Goal: Task Accomplishment & Management: Use online tool/utility

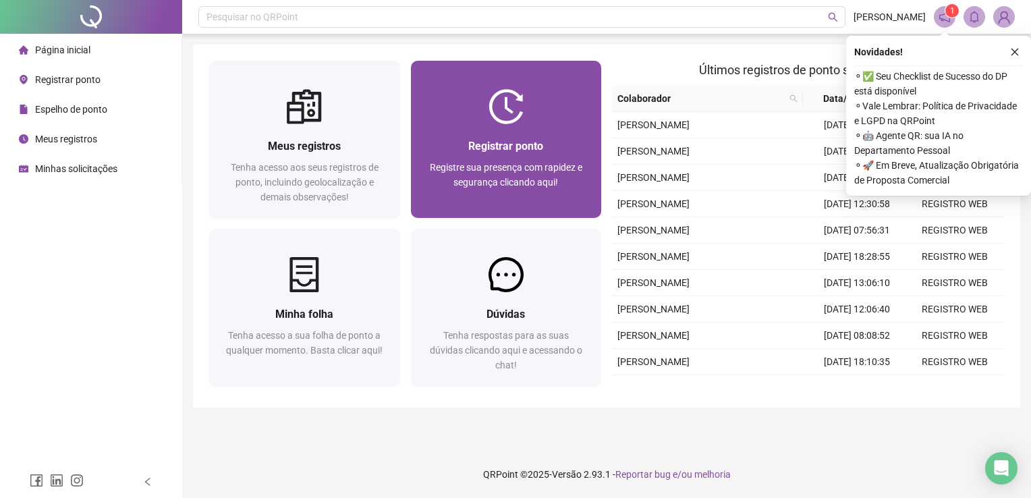
click at [462, 121] on div at bounding box center [506, 106] width 191 height 35
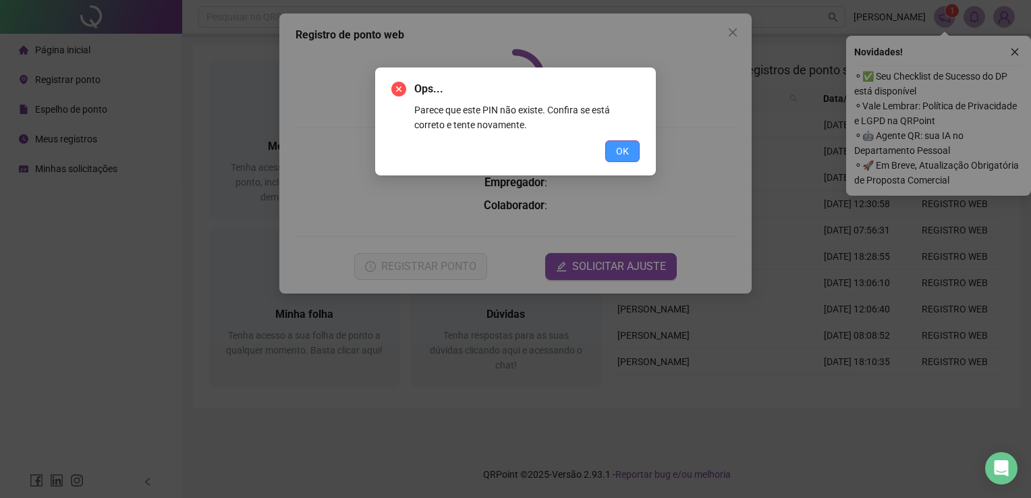
click at [606, 142] on button "OK" at bounding box center [622, 151] width 34 height 22
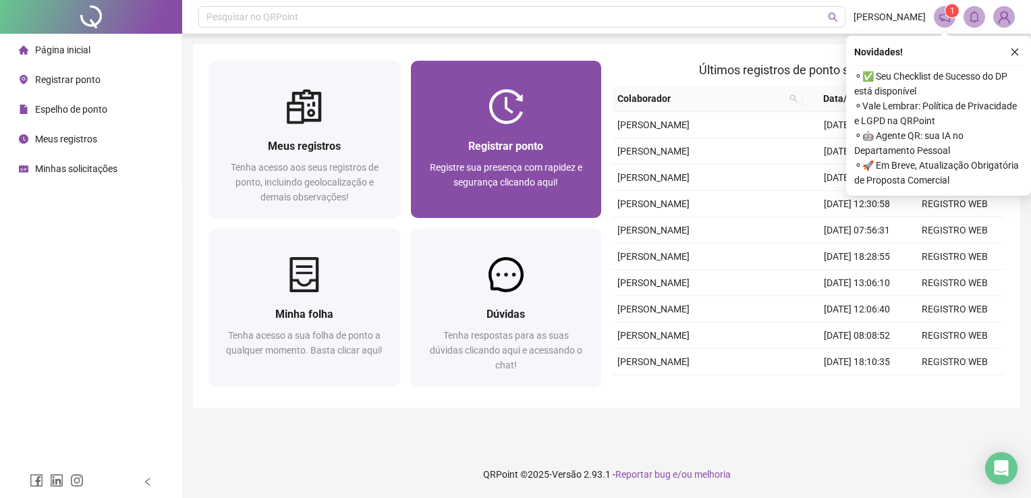
click at [536, 144] on span "Registrar ponto" at bounding box center [505, 146] width 75 height 13
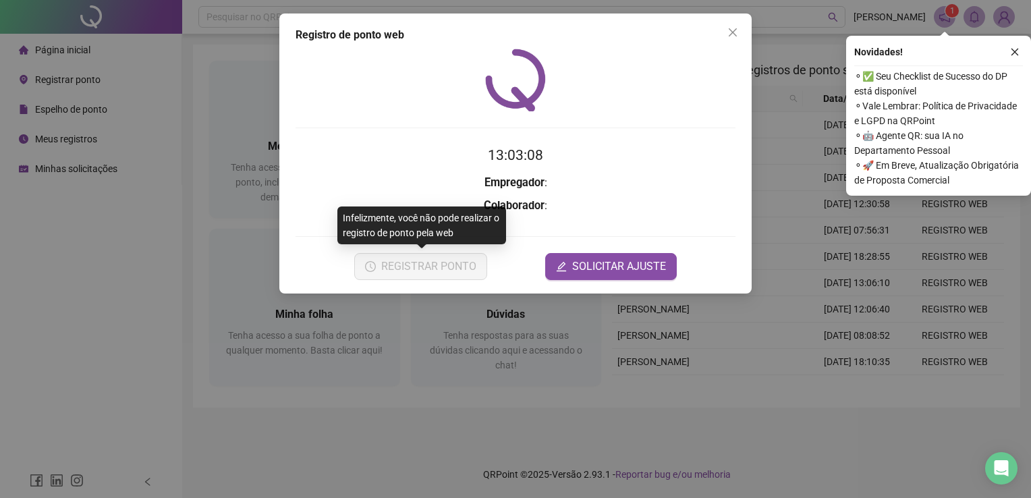
click at [435, 190] on h3 "Empregador :" at bounding box center [516, 183] width 440 height 18
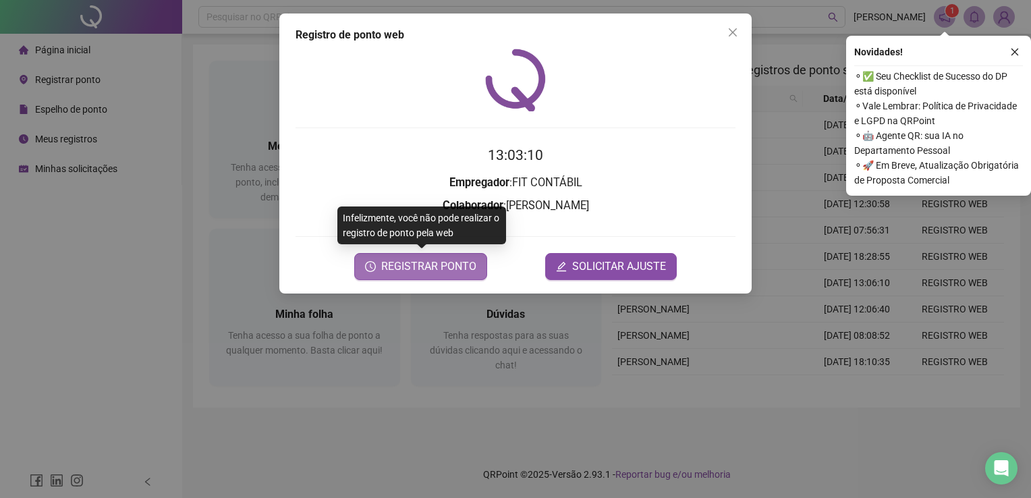
click at [400, 266] on span "REGISTRAR PONTO" at bounding box center [428, 266] width 95 height 16
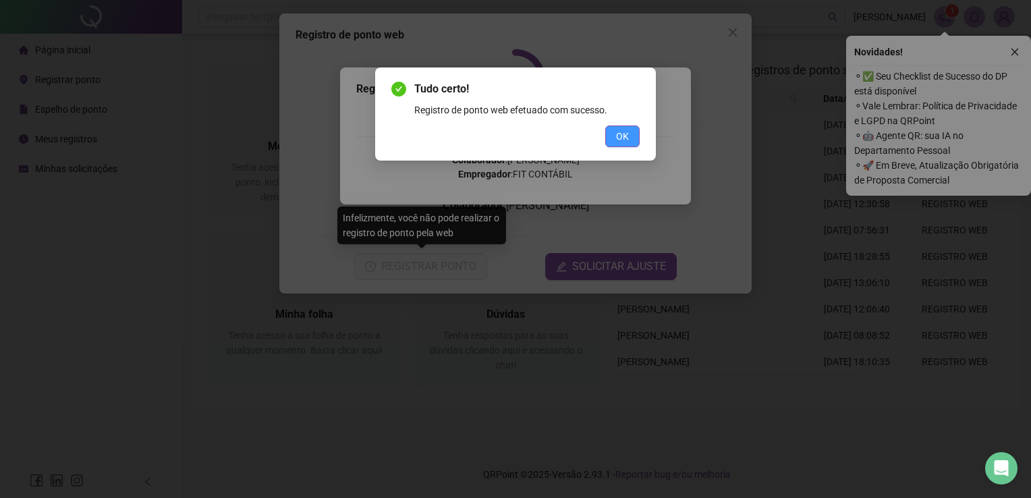
click at [619, 130] on span "OK" at bounding box center [622, 136] width 13 height 15
